Goal: Entertainment & Leisure: Consume media (video, audio)

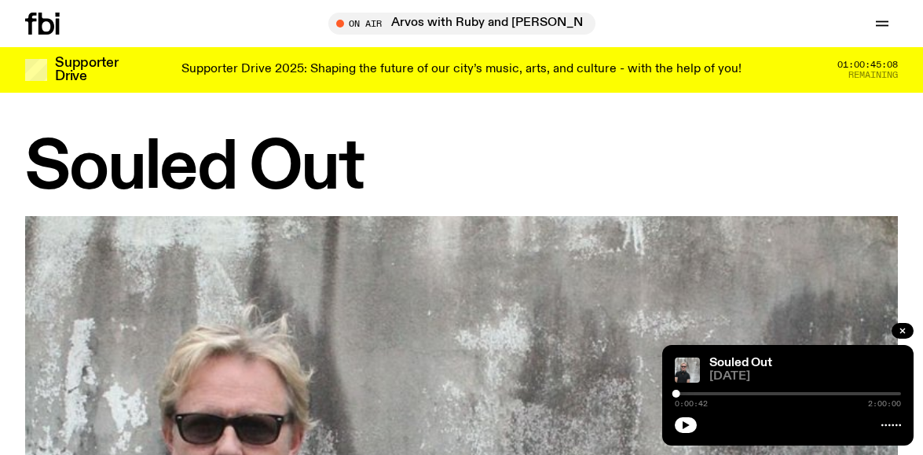
scroll to position [869, 0]
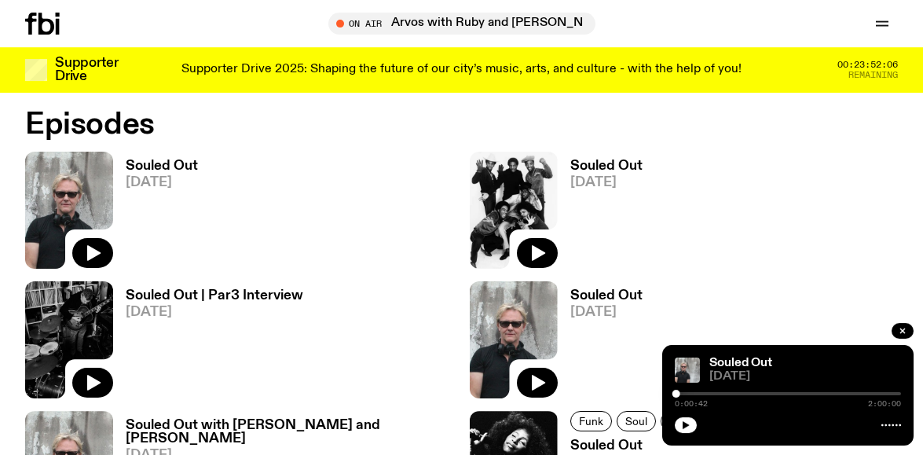
click at [686, 419] on button "button" at bounding box center [686, 425] width 22 height 16
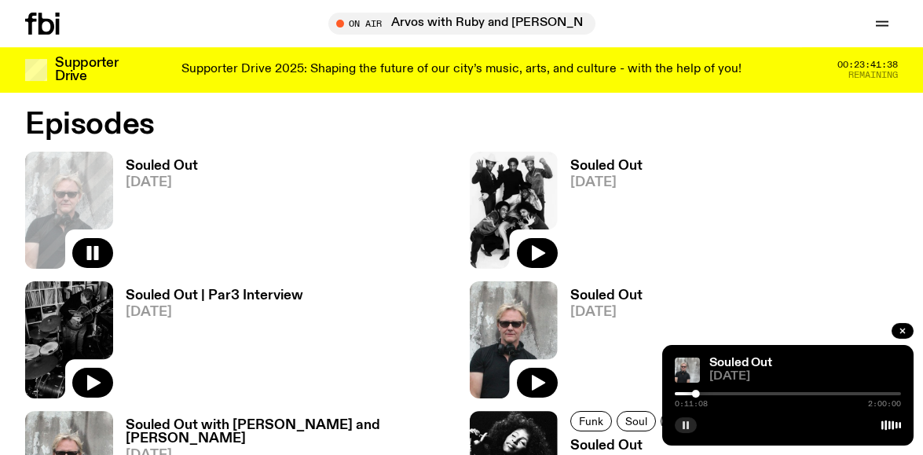
click at [680, 418] on div at bounding box center [788, 423] width 226 height 19
click at [682, 426] on icon "button" at bounding box center [685, 424] width 9 height 9
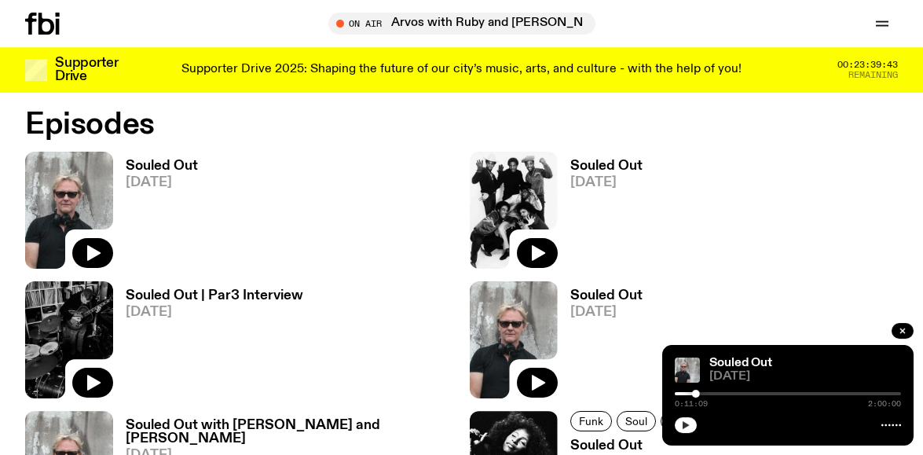
click at [682, 424] on icon "button" at bounding box center [685, 424] width 9 height 9
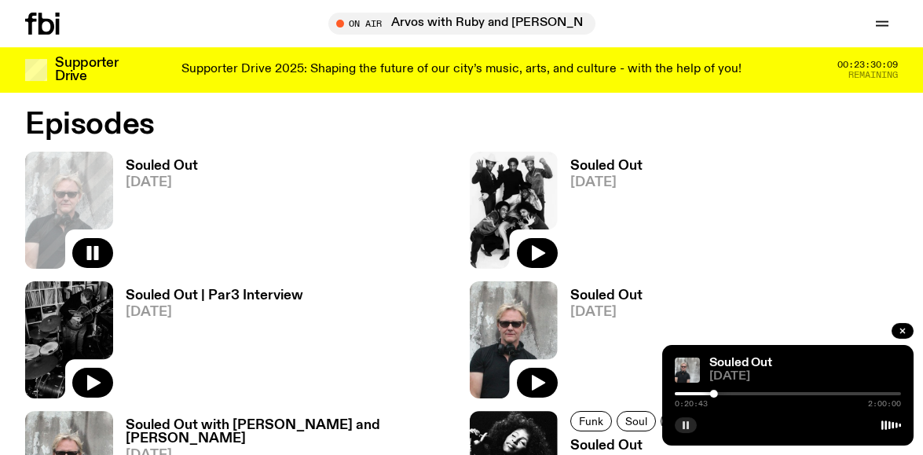
click at [685, 421] on icon "button" at bounding box center [685, 424] width 9 height 9
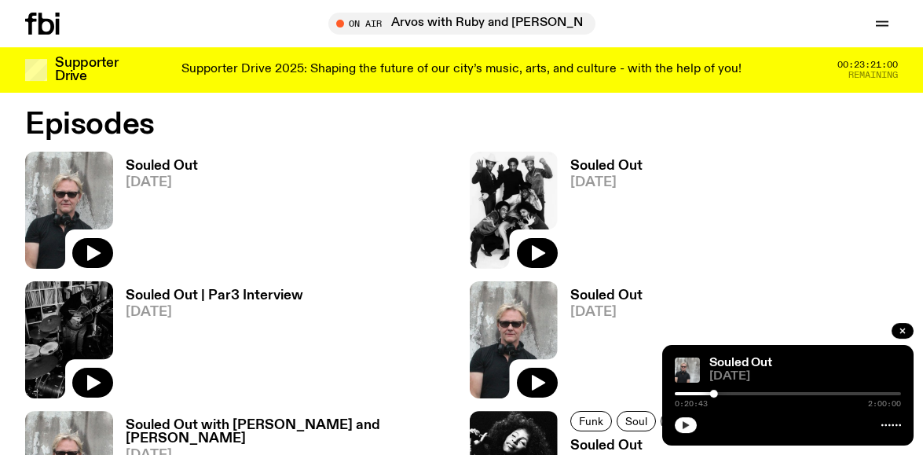
click at [691, 427] on button "button" at bounding box center [686, 425] width 22 height 16
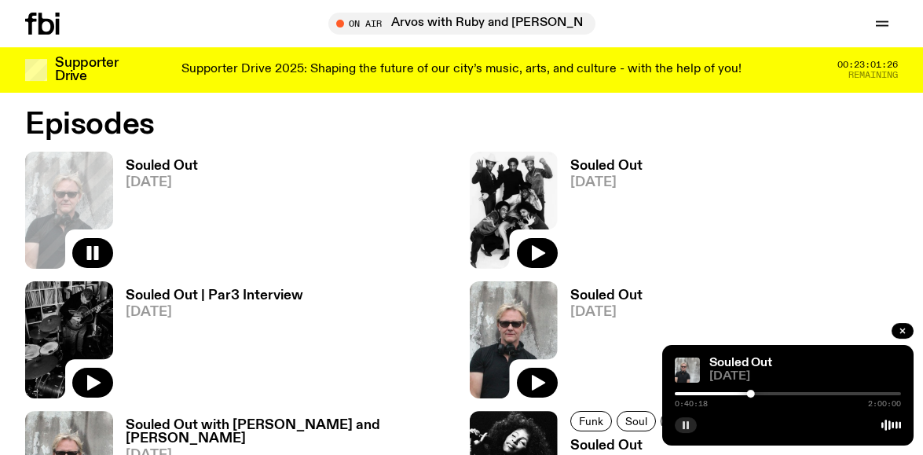
click at [685, 424] on icon "button" at bounding box center [685, 424] width 9 height 9
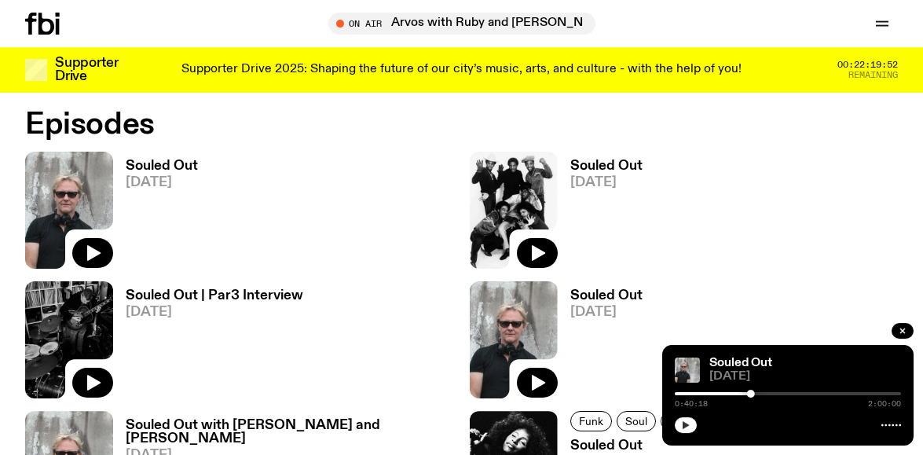
click at [689, 423] on button "button" at bounding box center [686, 425] width 22 height 16
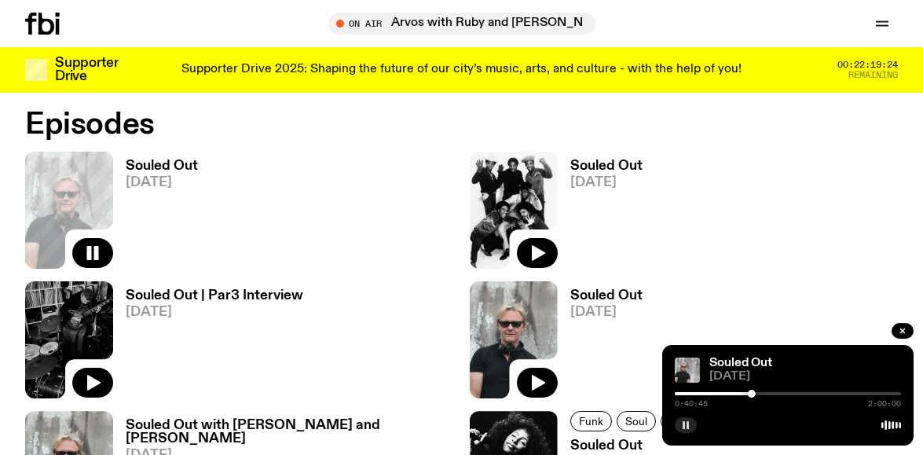
click at [679, 422] on button "button" at bounding box center [686, 425] width 22 height 16
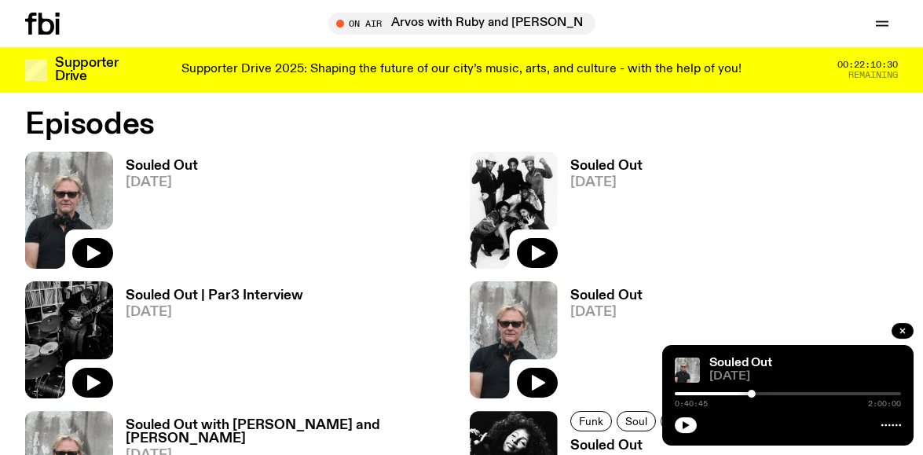
click at [430, 448] on span "[DATE]" at bounding box center [290, 454] width 328 height 13
click at [689, 420] on button "button" at bounding box center [686, 425] width 22 height 16
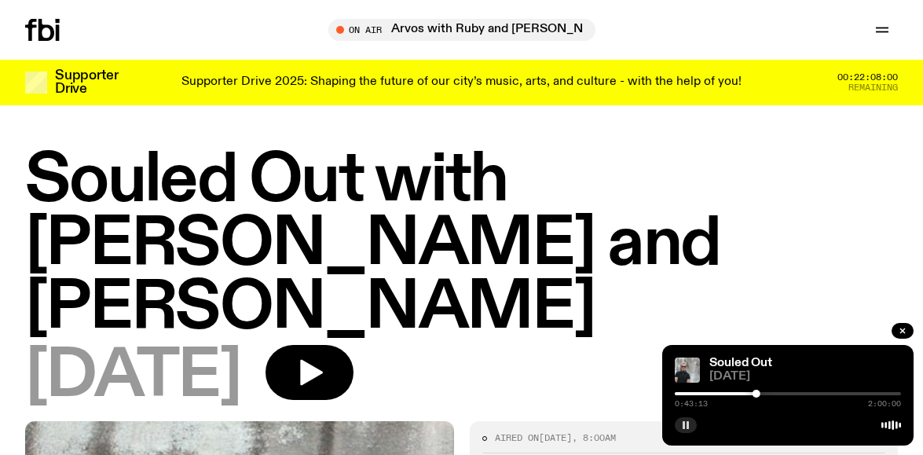
click at [689, 424] on icon "button" at bounding box center [685, 424] width 9 height 9
click at [689, 427] on icon "button" at bounding box center [685, 424] width 9 height 9
click at [688, 421] on icon "button" at bounding box center [685, 424] width 9 height 9
click at [694, 424] on button "button" at bounding box center [686, 425] width 22 height 16
click at [680, 425] on button "button" at bounding box center [686, 425] width 22 height 16
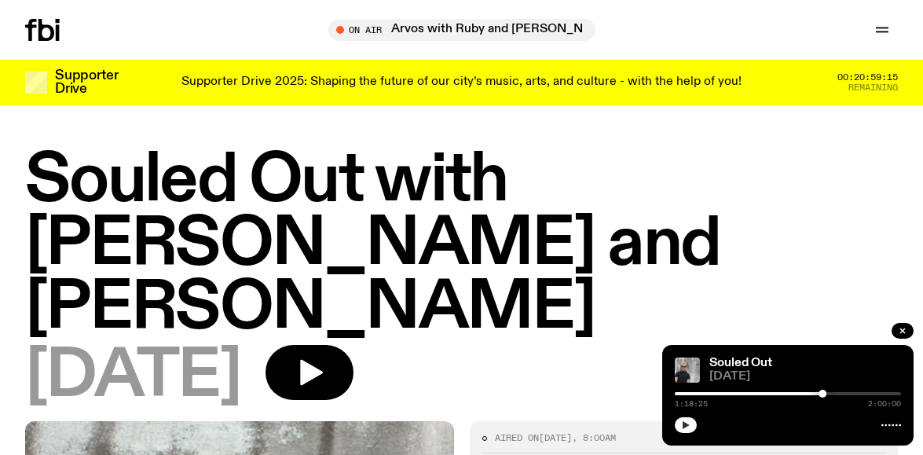
click at [693, 430] on button "button" at bounding box center [686, 425] width 22 height 16
click at [686, 424] on rect "button" at bounding box center [687, 425] width 2 height 8
